Goal: Task Accomplishment & Management: Manage account settings

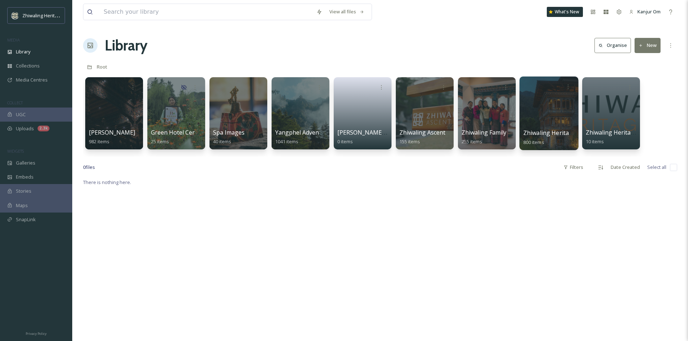
click at [560, 130] on span "Zhiwaling Heritage" at bounding box center [549, 133] width 53 height 8
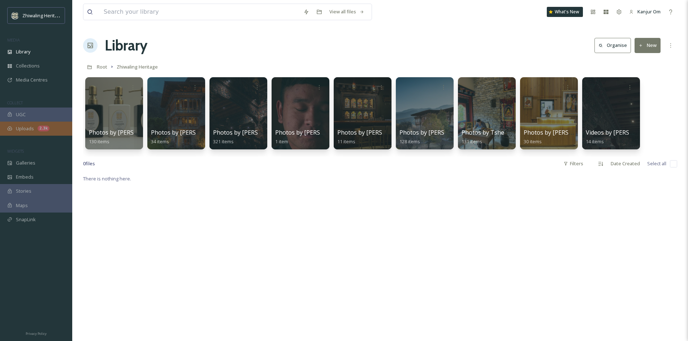
click at [23, 125] on span "Uploads" at bounding box center [25, 128] width 18 height 7
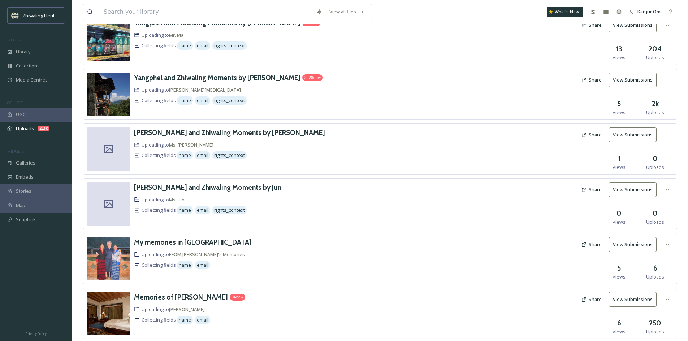
scroll to position [180, 0]
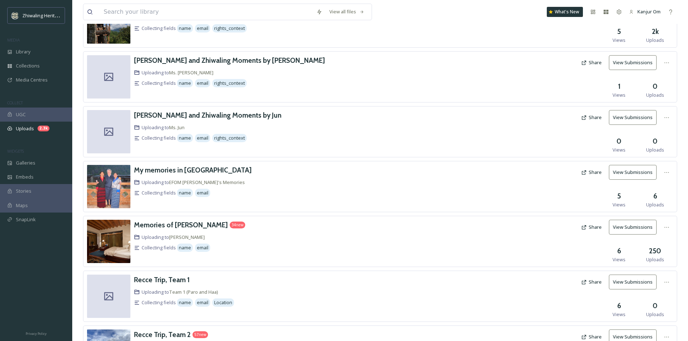
click at [286, 240] on div "Uploading to [PERSON_NAME]" at bounding box center [280, 237] width 293 height 7
click at [635, 225] on button "View Submissions" at bounding box center [633, 227] width 48 height 15
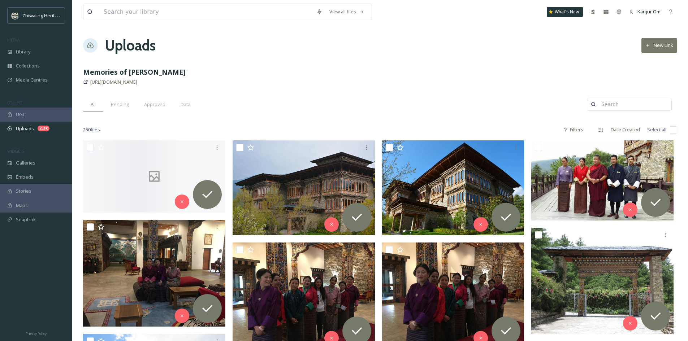
click at [673, 132] on input "checkbox" at bounding box center [673, 129] width 7 height 7
checkbox input "true"
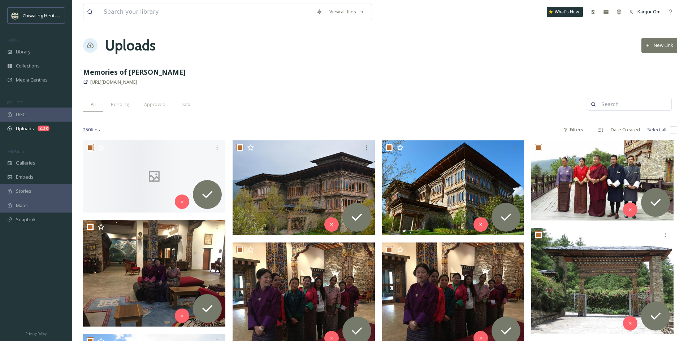
checkbox input "true"
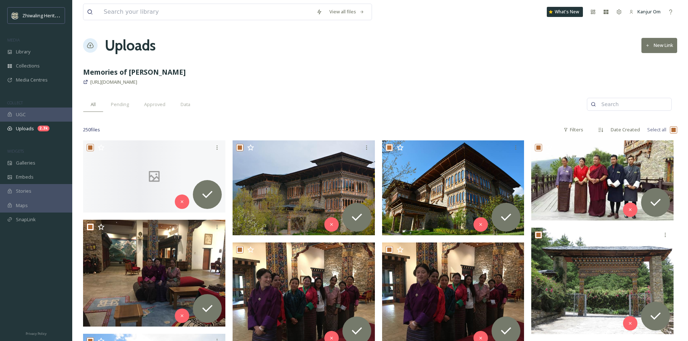
checkbox input "true"
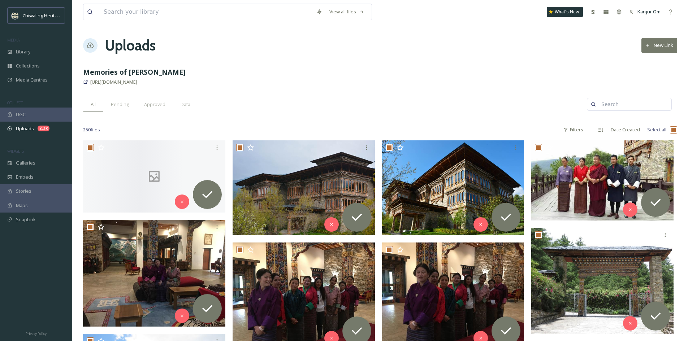
checkbox input "true"
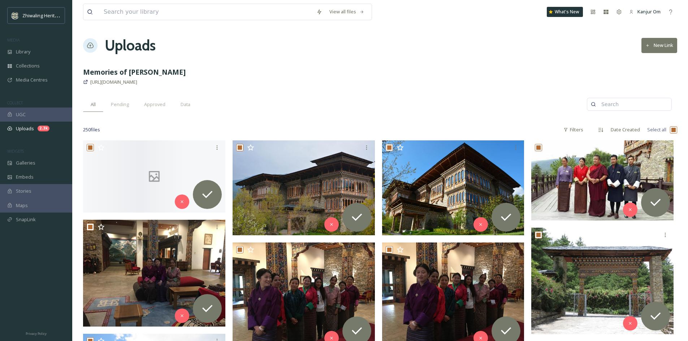
checkbox input "true"
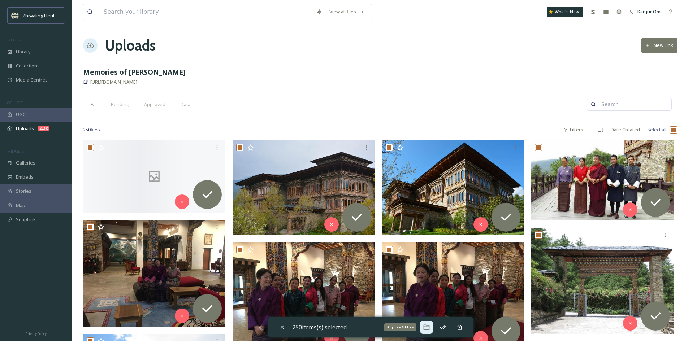
click at [430, 326] on icon at bounding box center [426, 327] width 7 height 7
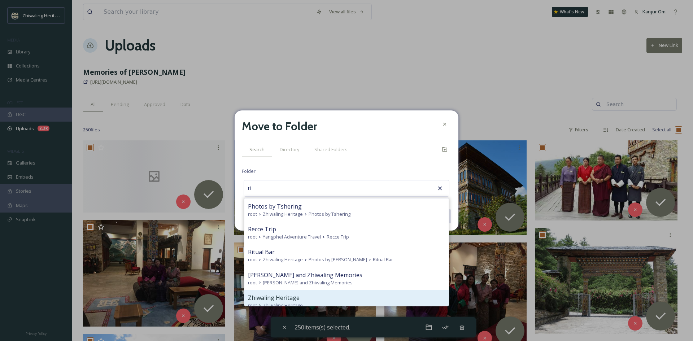
type input "r"
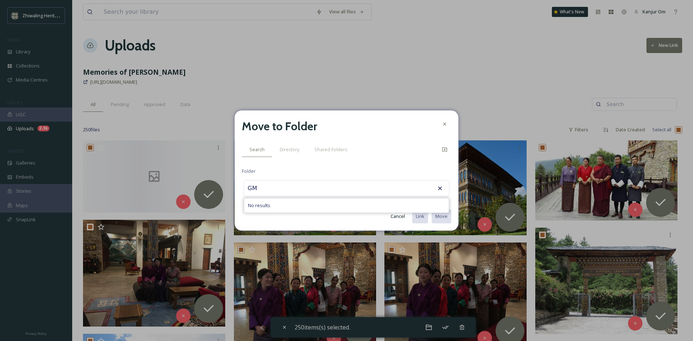
type input "G"
click at [440, 187] on icon at bounding box center [439, 188] width 7 height 7
click at [317, 188] on div "RInzin No results" at bounding box center [347, 188] width 206 height 17
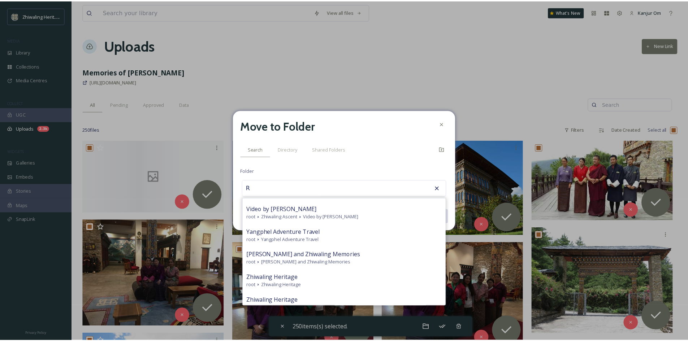
scroll to position [349, 0]
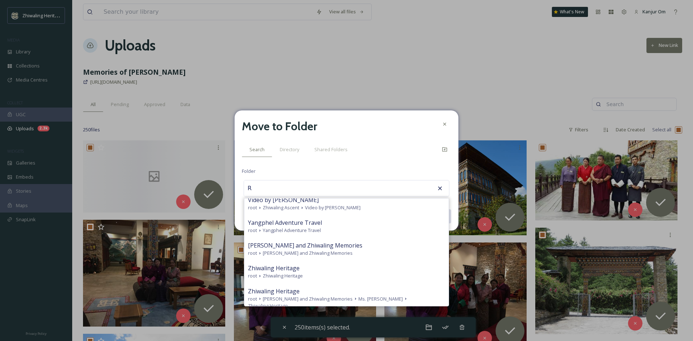
type input "R"
click at [440, 190] on icon at bounding box center [439, 188] width 7 height 7
click at [439, 187] on icon at bounding box center [440, 189] width 4 height 4
click at [446, 123] on icon at bounding box center [444, 123] width 3 height 3
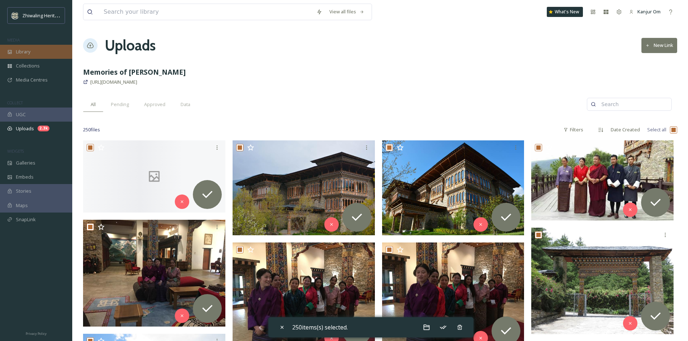
click at [47, 57] on div "Library" at bounding box center [36, 52] width 72 height 14
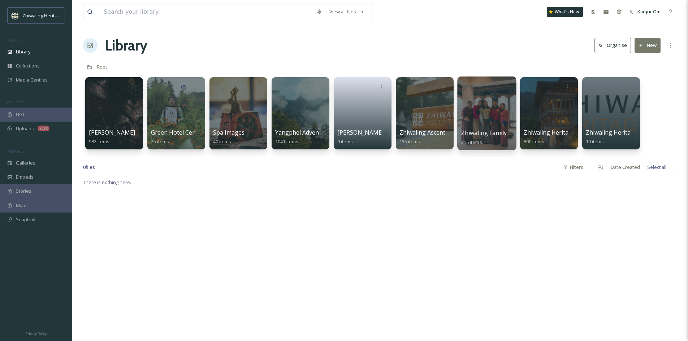
click at [500, 124] on div at bounding box center [486, 114] width 59 height 74
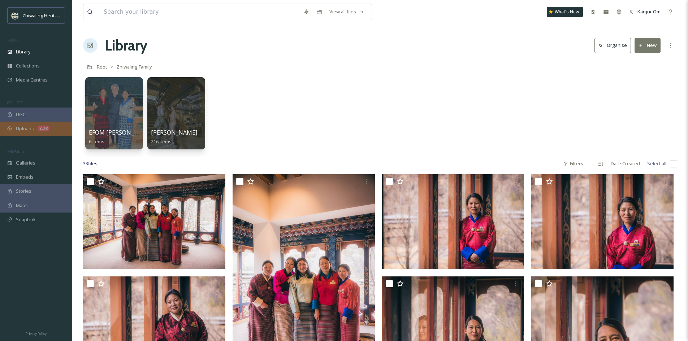
click at [29, 130] on span "Uploads" at bounding box center [25, 128] width 18 height 7
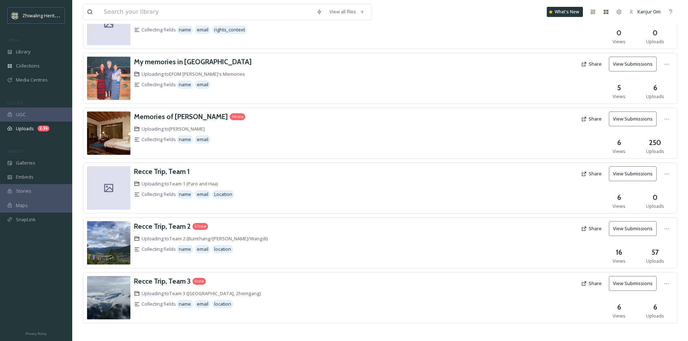
scroll to position [293, 0]
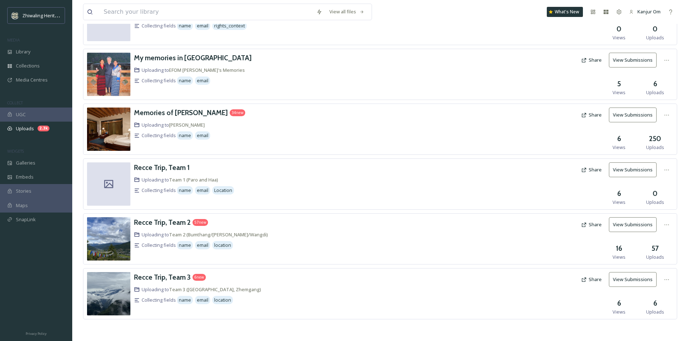
click at [247, 122] on div "Uploading to [PERSON_NAME]" at bounding box center [280, 125] width 293 height 7
click at [623, 118] on button "View Submissions" at bounding box center [633, 115] width 48 height 15
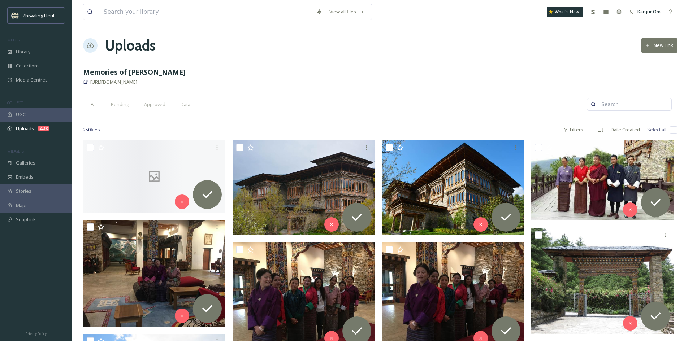
click at [673, 130] on input "checkbox" at bounding box center [673, 129] width 7 height 7
checkbox input "true"
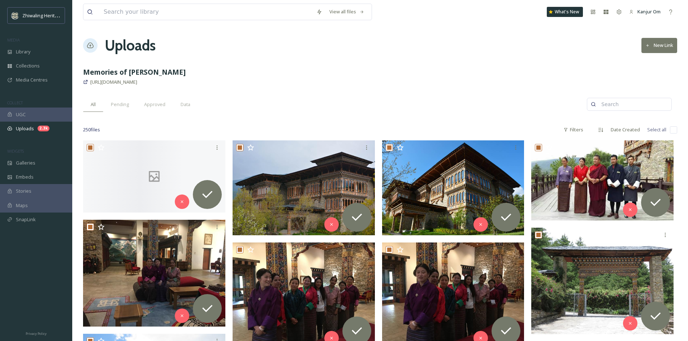
checkbox input "true"
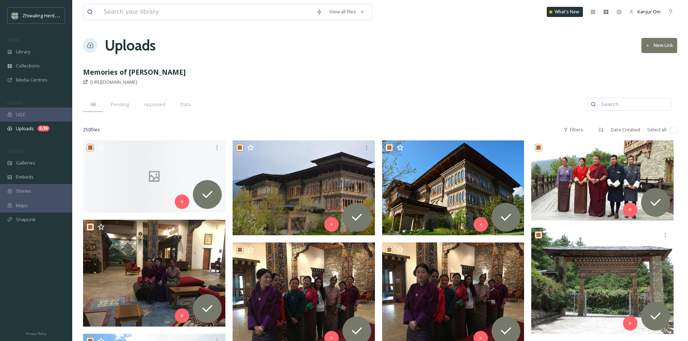
checkbox input "true"
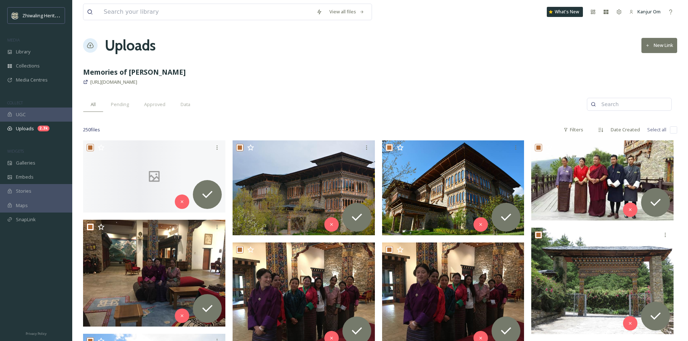
checkbox input "true"
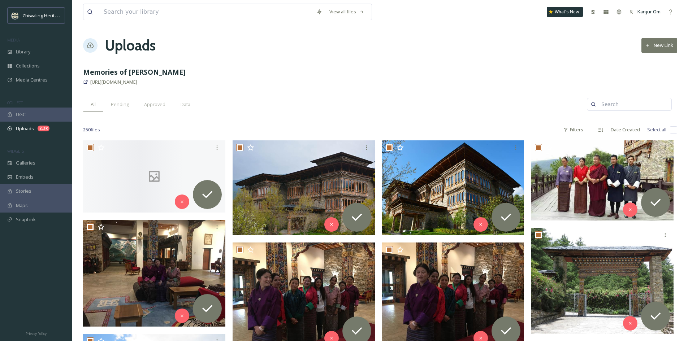
checkbox input "true"
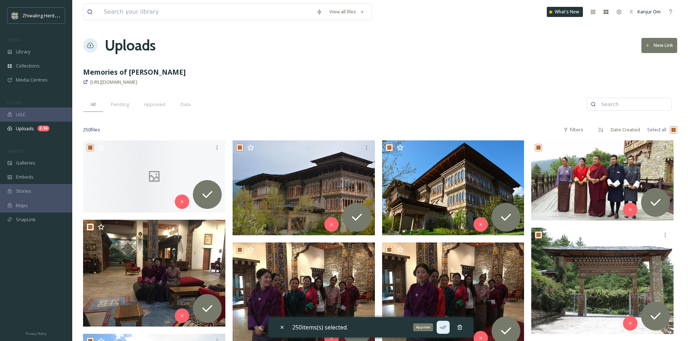
click at [444, 328] on icon at bounding box center [442, 327] width 7 height 7
checkbox input "false"
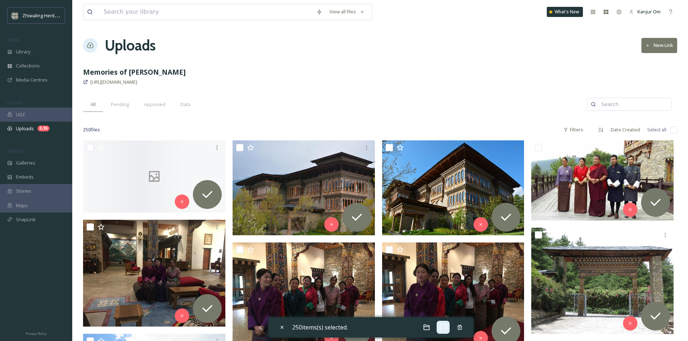
checkbox input "false"
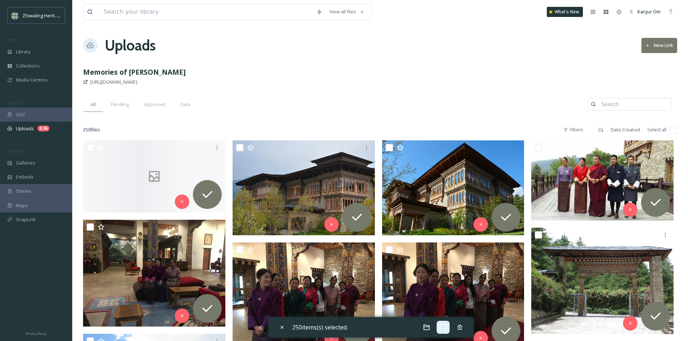
checkbox input "false"
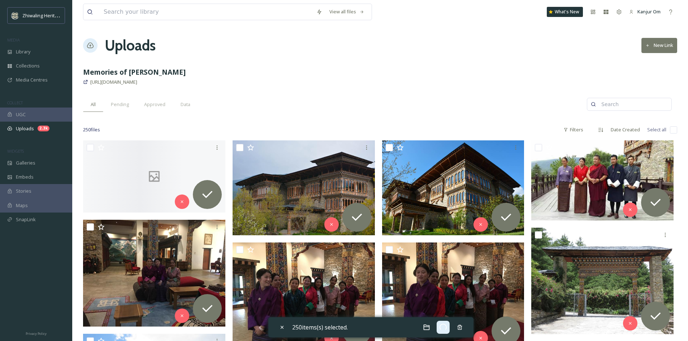
checkbox input "false"
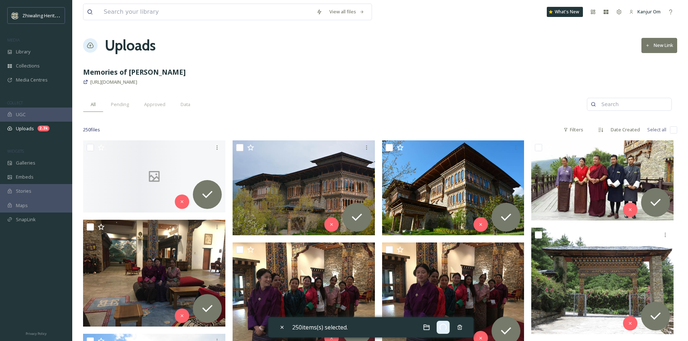
checkbox input "false"
